Goal: Information Seeking & Learning: Check status

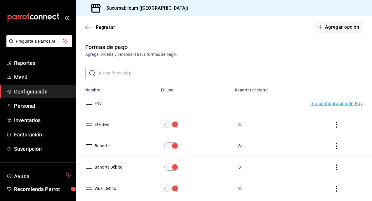
scroll to position [71, 0]
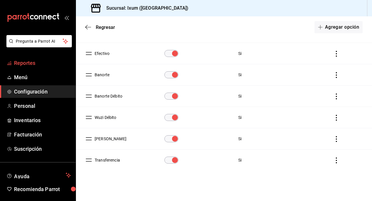
click at [34, 63] on span "Reportes" at bounding box center [42, 63] width 57 height 8
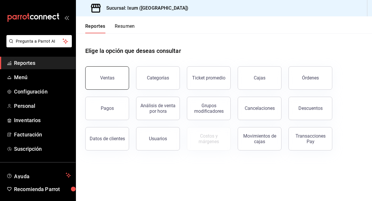
click at [114, 83] on button "Ventas" at bounding box center [107, 77] width 44 height 23
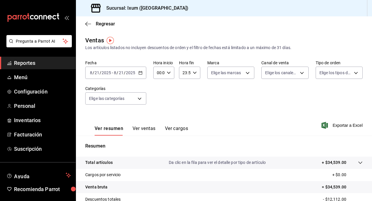
click at [33, 67] on span "Reportes" at bounding box center [42, 63] width 57 height 8
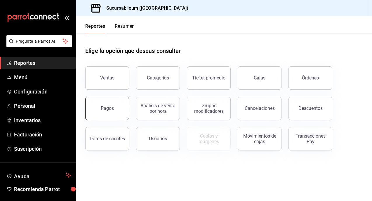
click at [109, 110] on div "Pagos" at bounding box center [107, 108] width 13 height 6
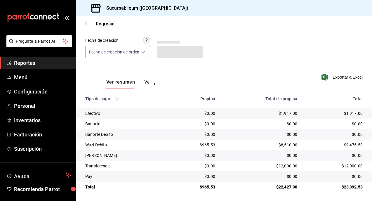
scroll to position [46, 0]
